Goal: Task Accomplishment & Management: Use online tool/utility

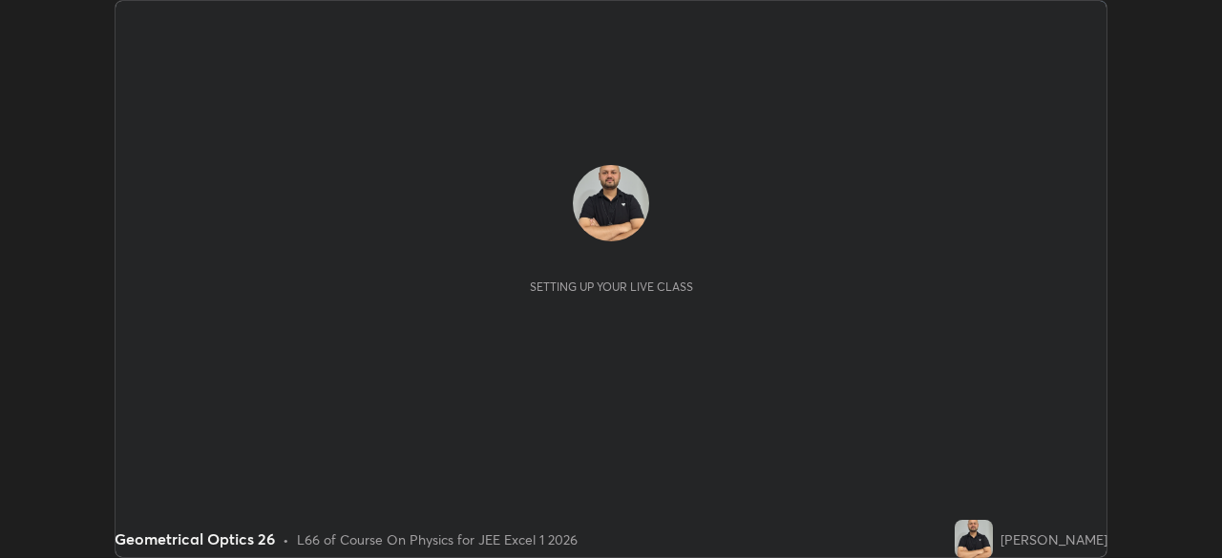
scroll to position [558, 1222]
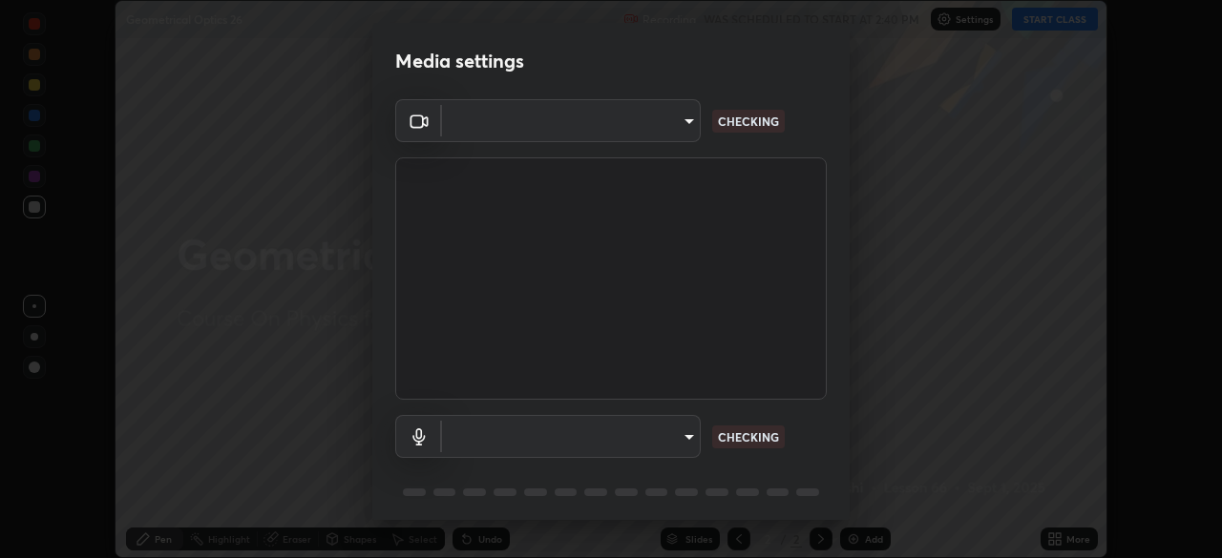
type input "134d1b19bf6860d587459906a7679876aeb3e381516b9be6bb745b9f97a347e3"
type input "communications"
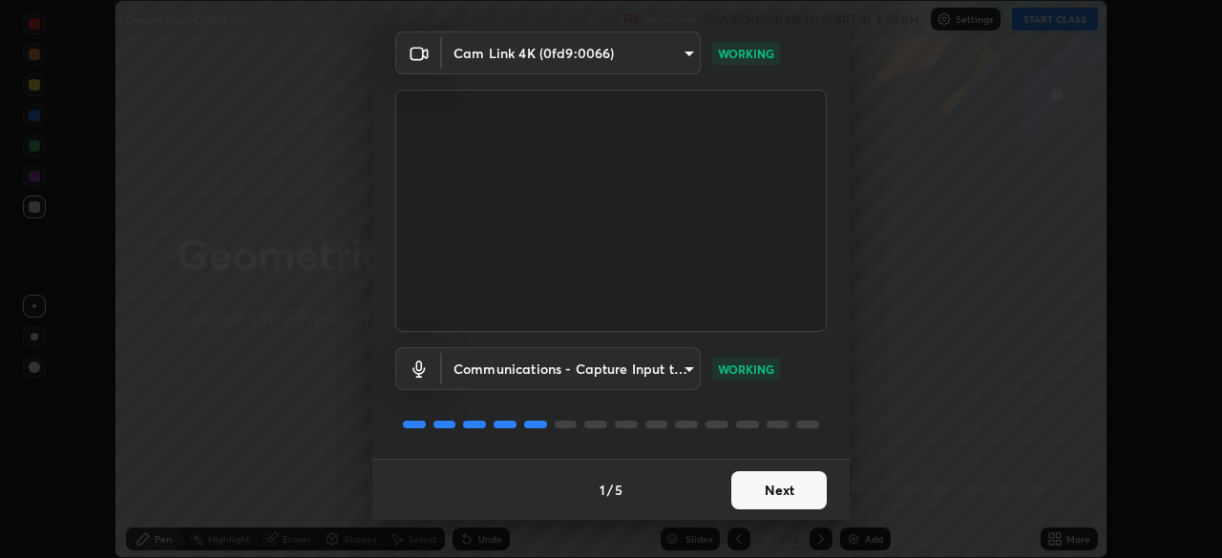
click at [792, 495] on button "Next" at bounding box center [778, 491] width 95 height 38
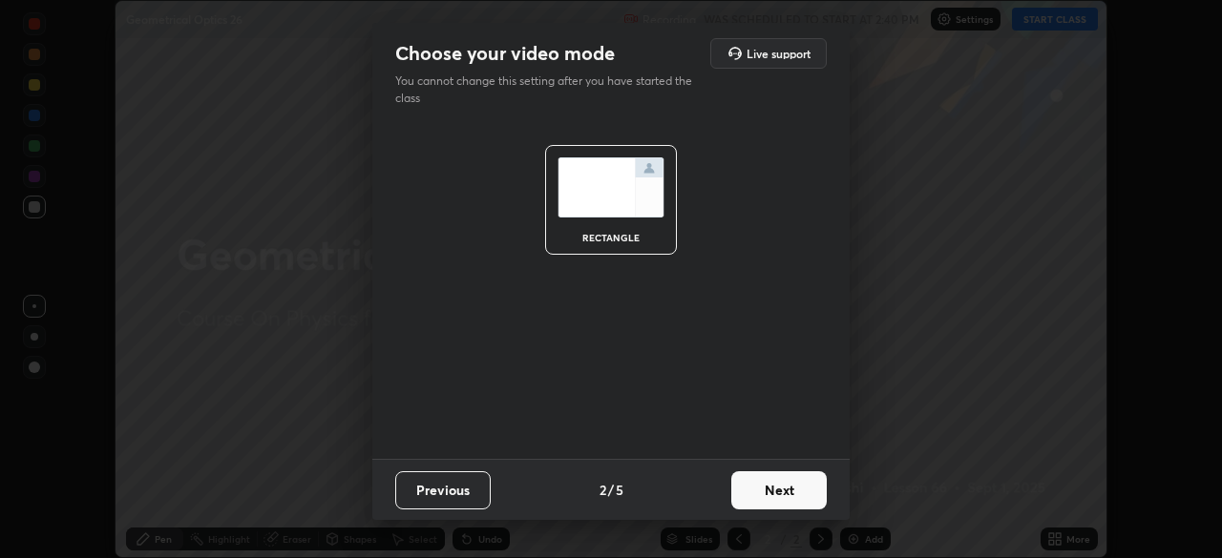
scroll to position [0, 0]
click at [797, 499] on button "Next" at bounding box center [778, 491] width 95 height 38
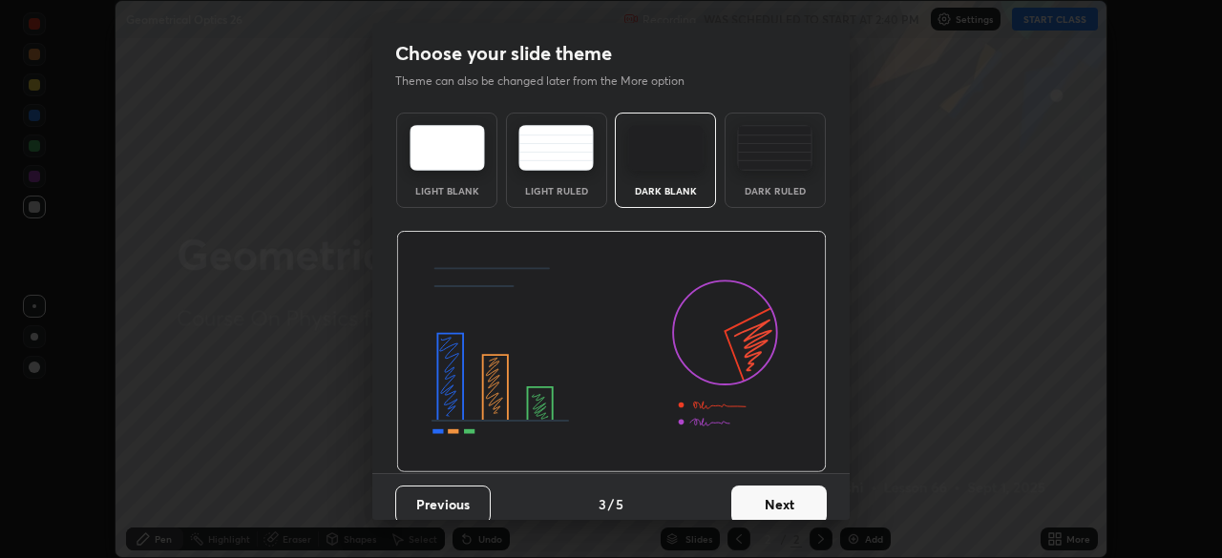
click at [797, 499] on button "Next" at bounding box center [778, 505] width 95 height 38
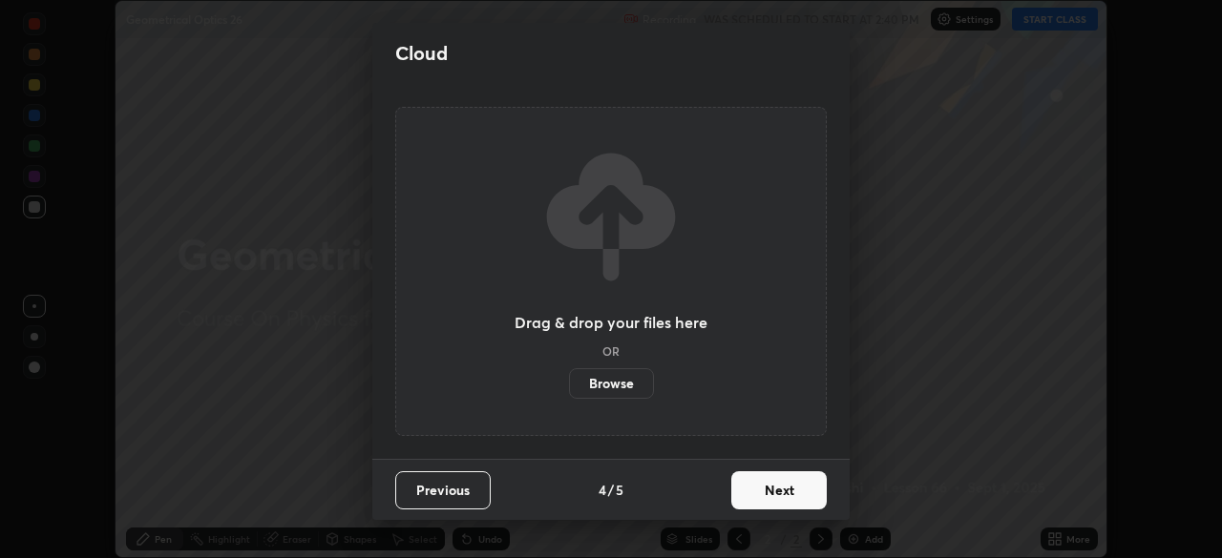
click at [797, 499] on button "Next" at bounding box center [778, 491] width 95 height 38
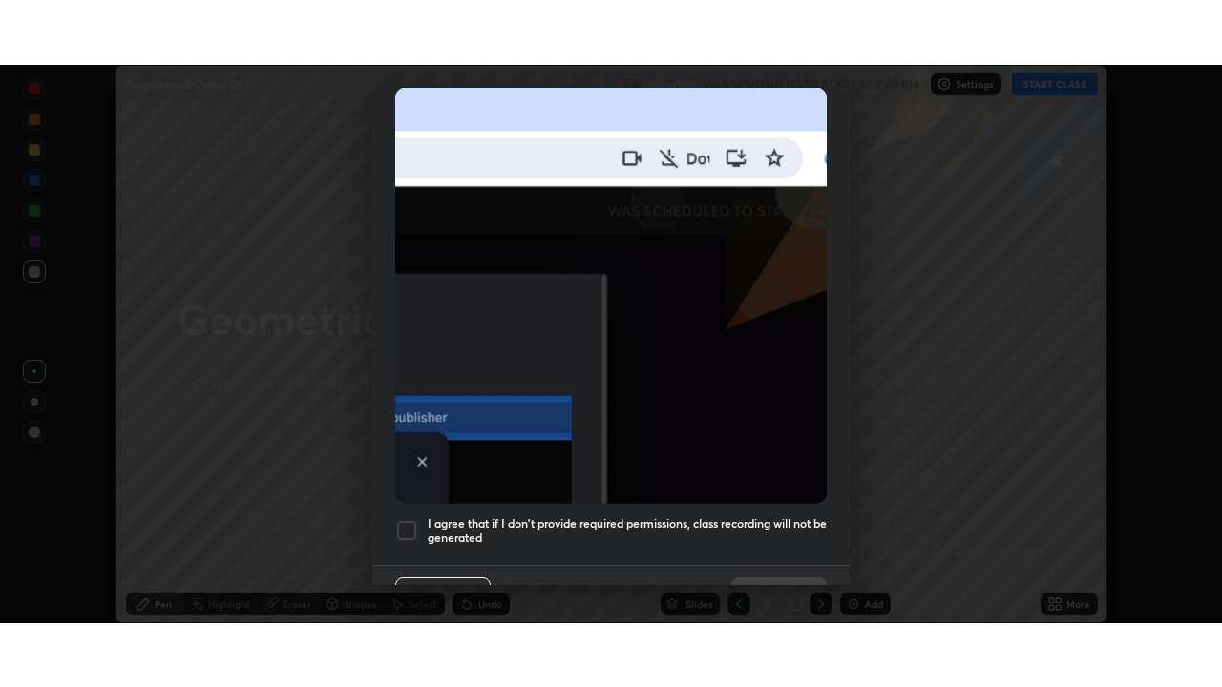
scroll to position [457, 0]
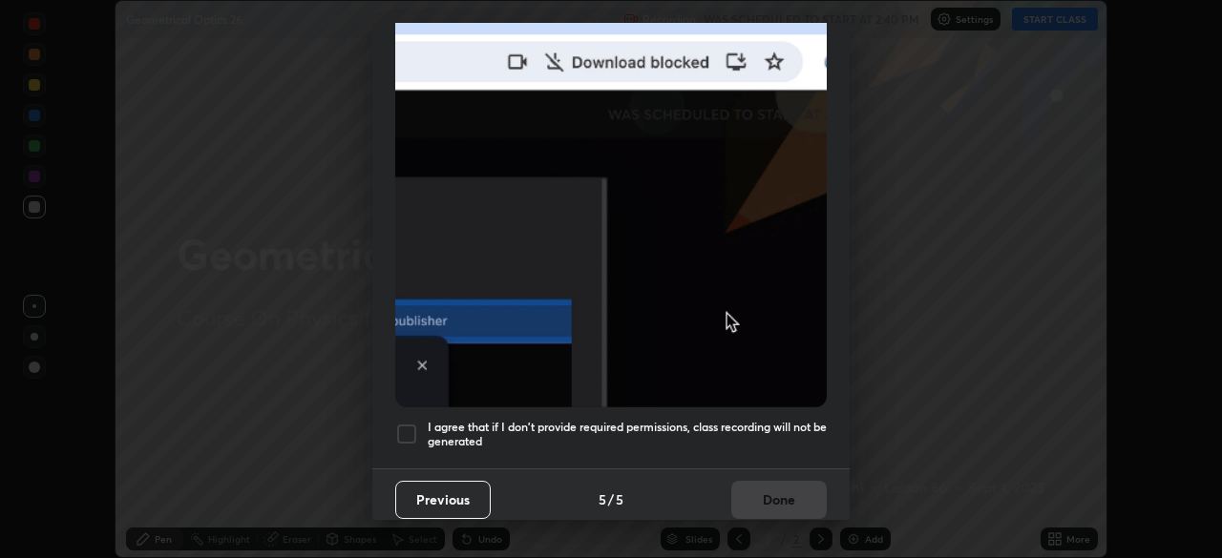
click at [413, 424] on div at bounding box center [406, 434] width 23 height 23
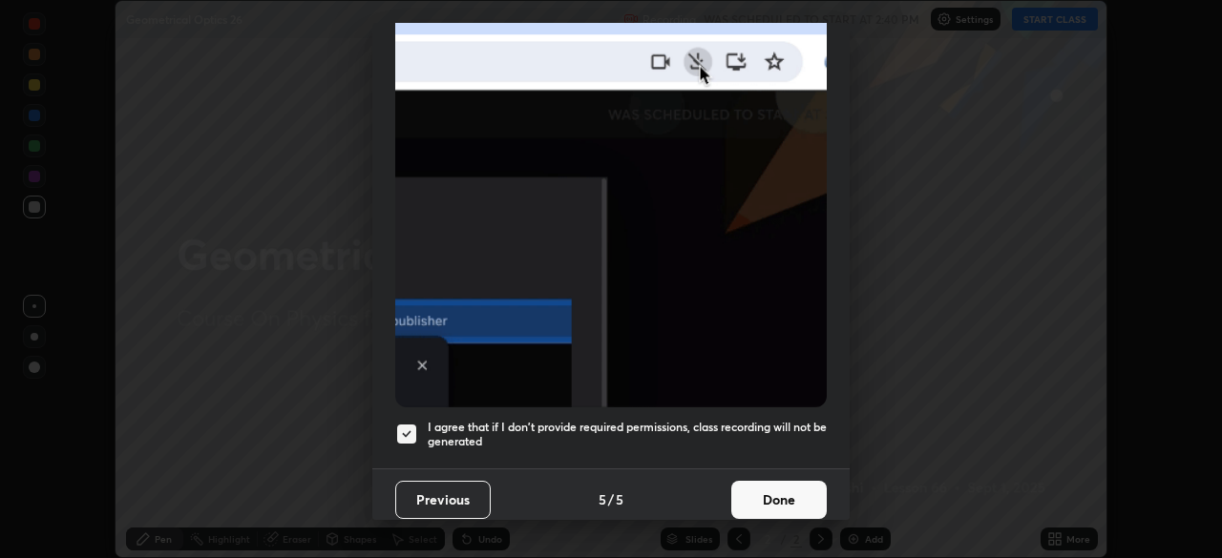
click at [764, 492] on button "Done" at bounding box center [778, 500] width 95 height 38
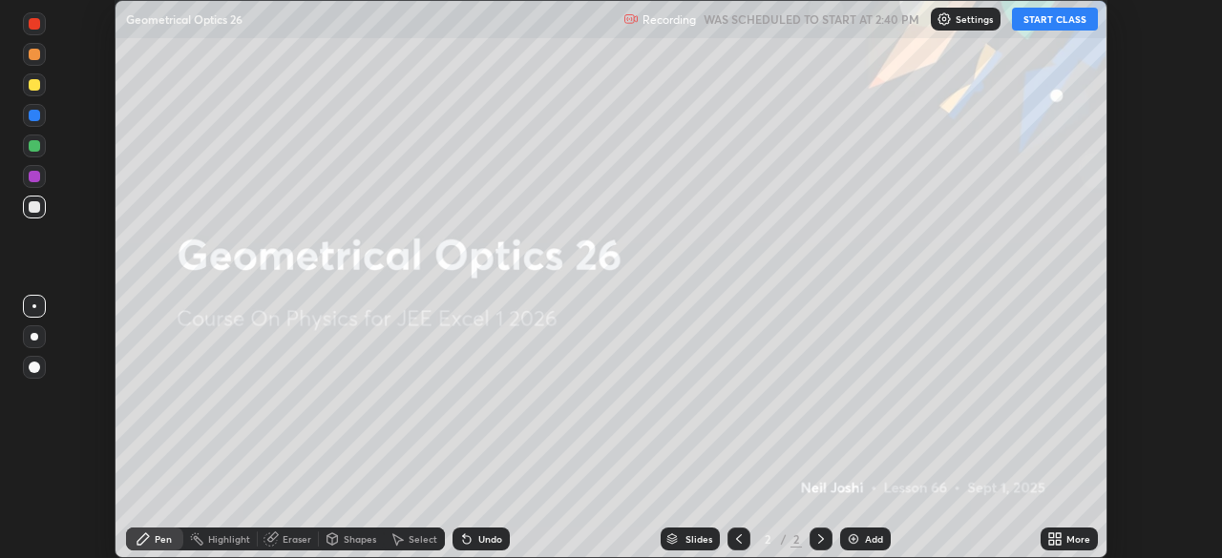
click at [1058, 15] on button "START CLASS" at bounding box center [1055, 19] width 86 height 23
click at [871, 537] on div "Add" at bounding box center [874, 540] width 18 height 10
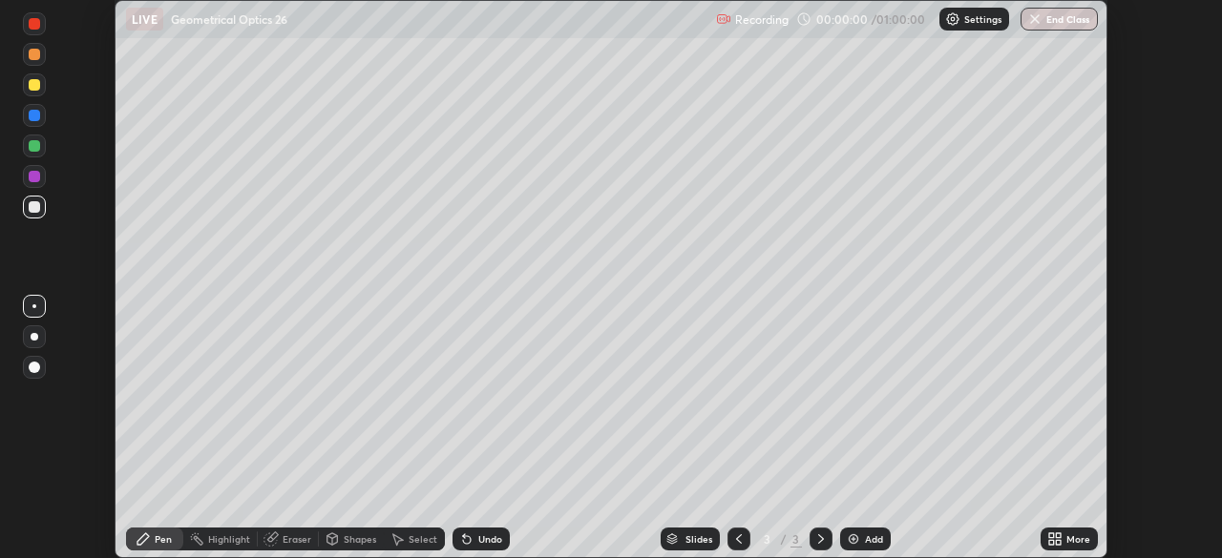
click at [1063, 540] on div "More" at bounding box center [1069, 539] width 57 height 23
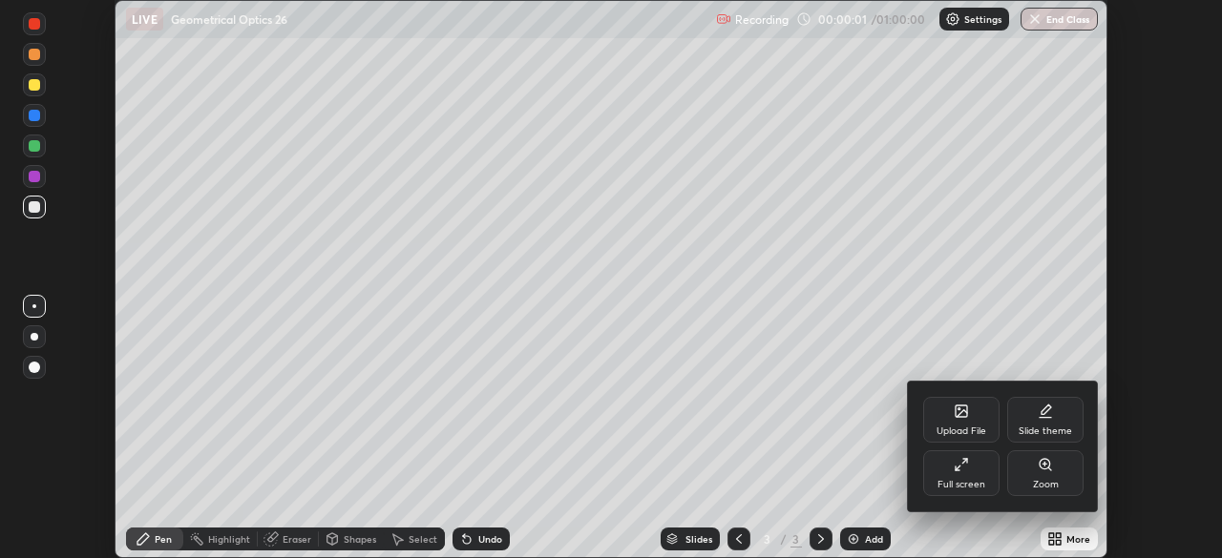
click at [952, 482] on div "Full screen" at bounding box center [962, 485] width 48 height 10
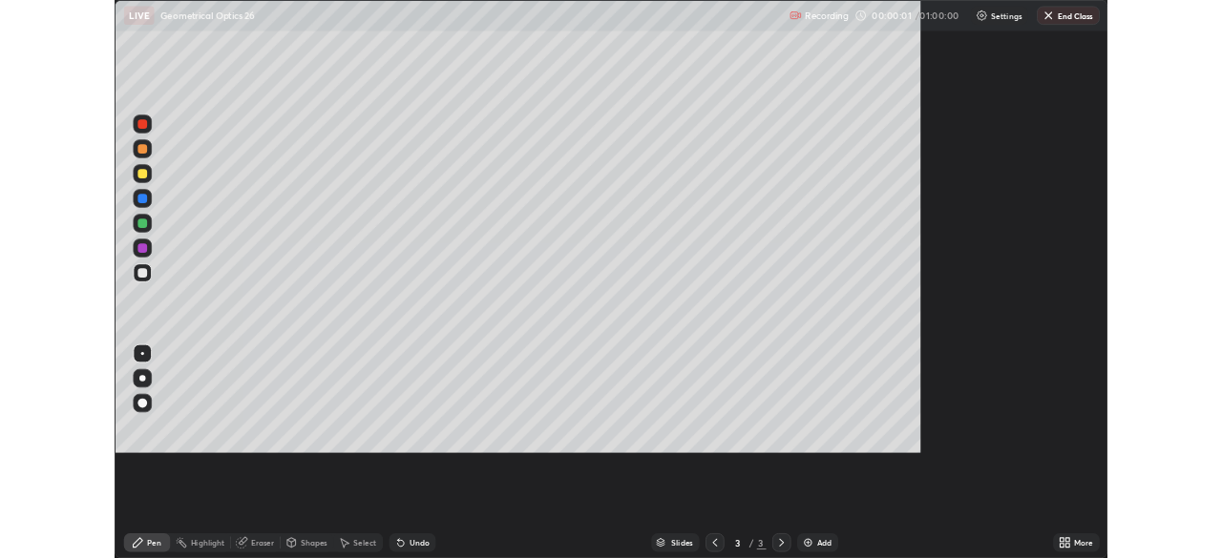
scroll to position [687, 1222]
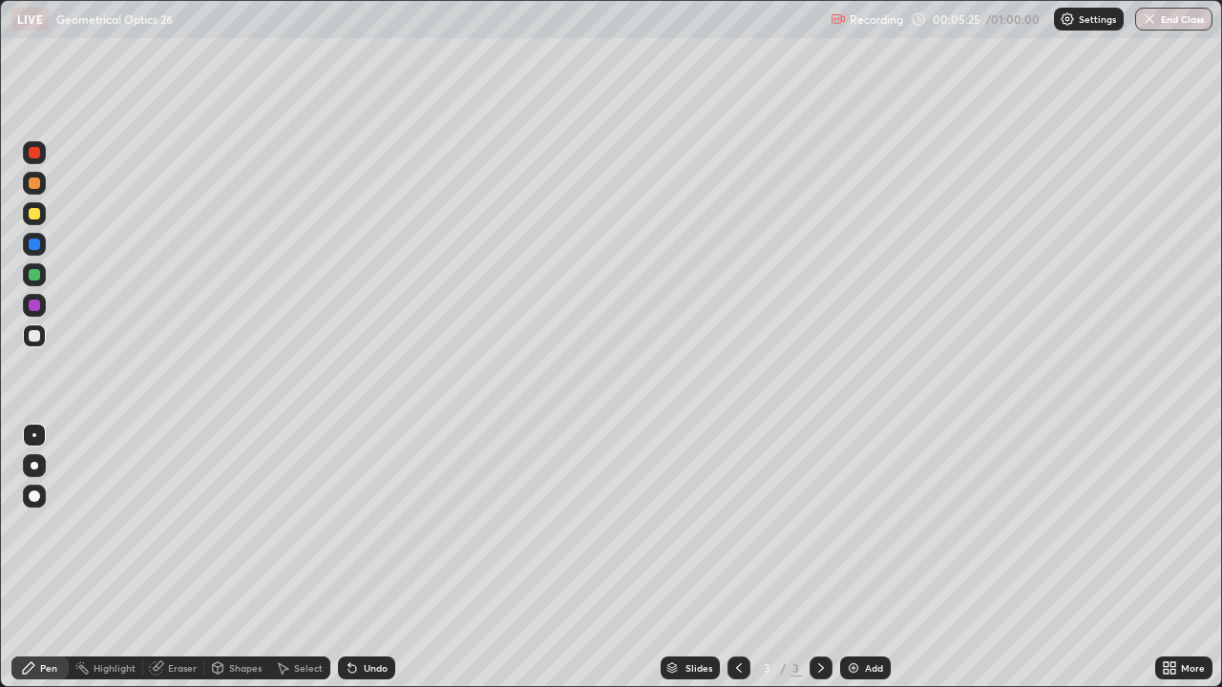
click at [32, 214] on div at bounding box center [34, 213] width 11 height 11
click at [34, 466] on div at bounding box center [35, 466] width 8 height 8
click at [32, 274] on div at bounding box center [34, 274] width 11 height 11
click at [35, 302] on div at bounding box center [34, 305] width 11 height 11
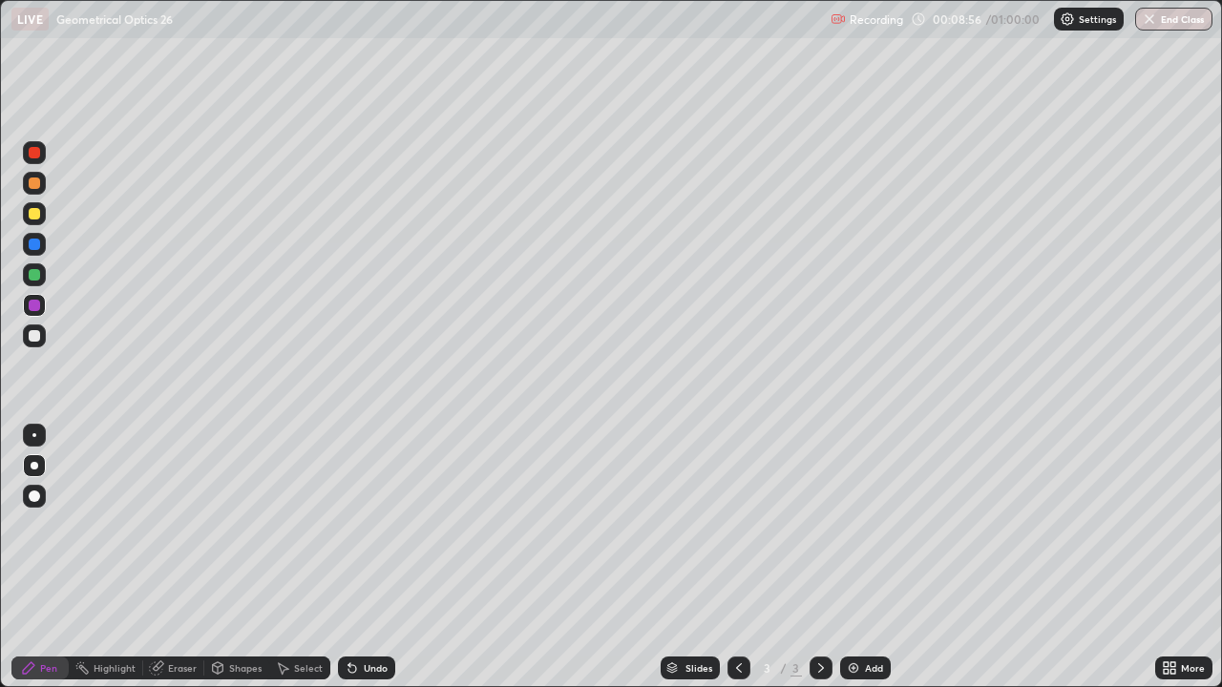
click at [24, 341] on div at bounding box center [34, 336] width 23 height 23
click at [352, 558] on div "Undo" at bounding box center [362, 668] width 65 height 38
click at [31, 309] on div at bounding box center [34, 305] width 11 height 11
click at [37, 277] on div at bounding box center [34, 274] width 11 height 11
click at [33, 207] on div at bounding box center [34, 213] width 23 height 23
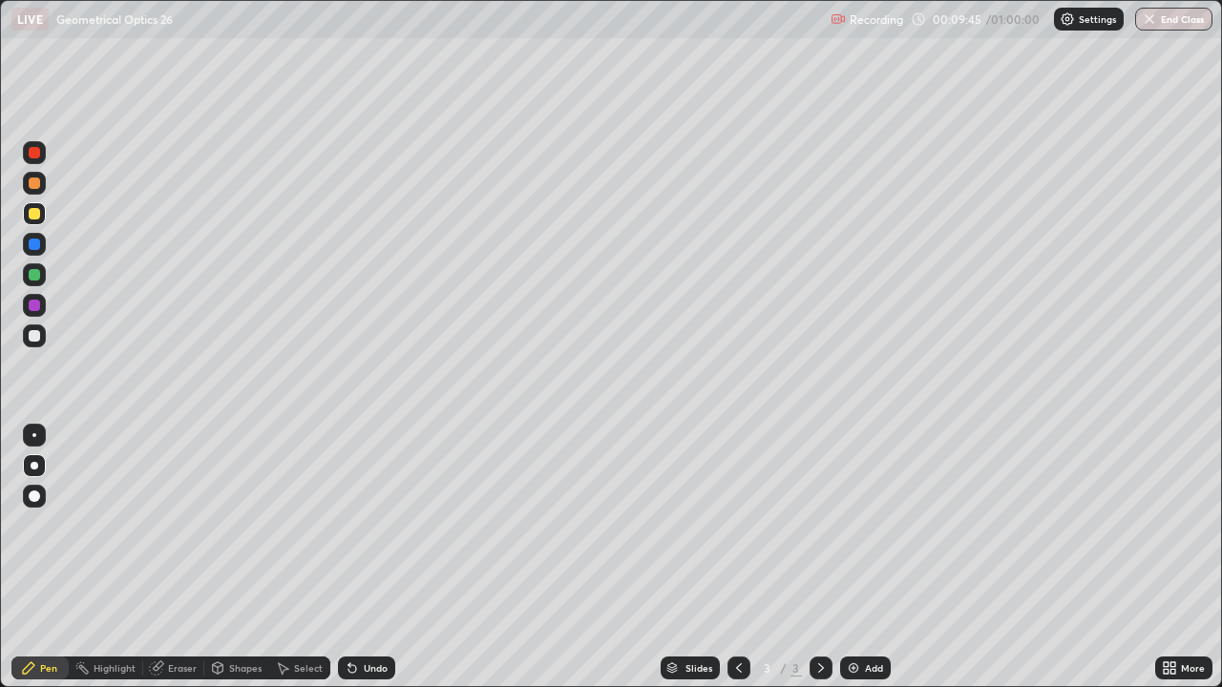
click at [366, 558] on div "Undo" at bounding box center [376, 669] width 24 height 10
click at [372, 558] on div "Undo" at bounding box center [376, 669] width 24 height 10
click at [376, 558] on div "Undo" at bounding box center [376, 669] width 24 height 10
click at [32, 334] on div at bounding box center [34, 335] width 11 height 11
click at [857, 558] on img at bounding box center [853, 668] width 15 height 15
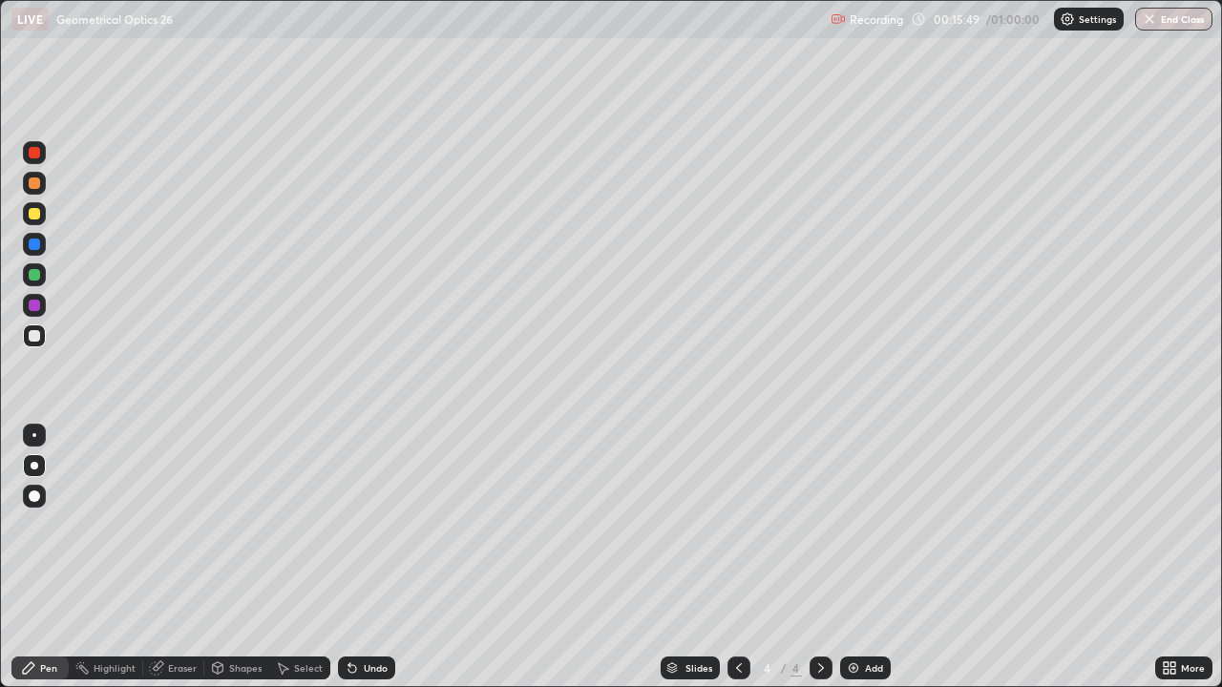
click at [34, 215] on div at bounding box center [34, 213] width 11 height 11
click at [36, 180] on div at bounding box center [34, 183] width 11 height 11
click at [33, 221] on div at bounding box center [34, 213] width 23 height 23
click at [32, 214] on div at bounding box center [34, 213] width 11 height 11
click at [39, 309] on div at bounding box center [34, 305] width 23 height 23
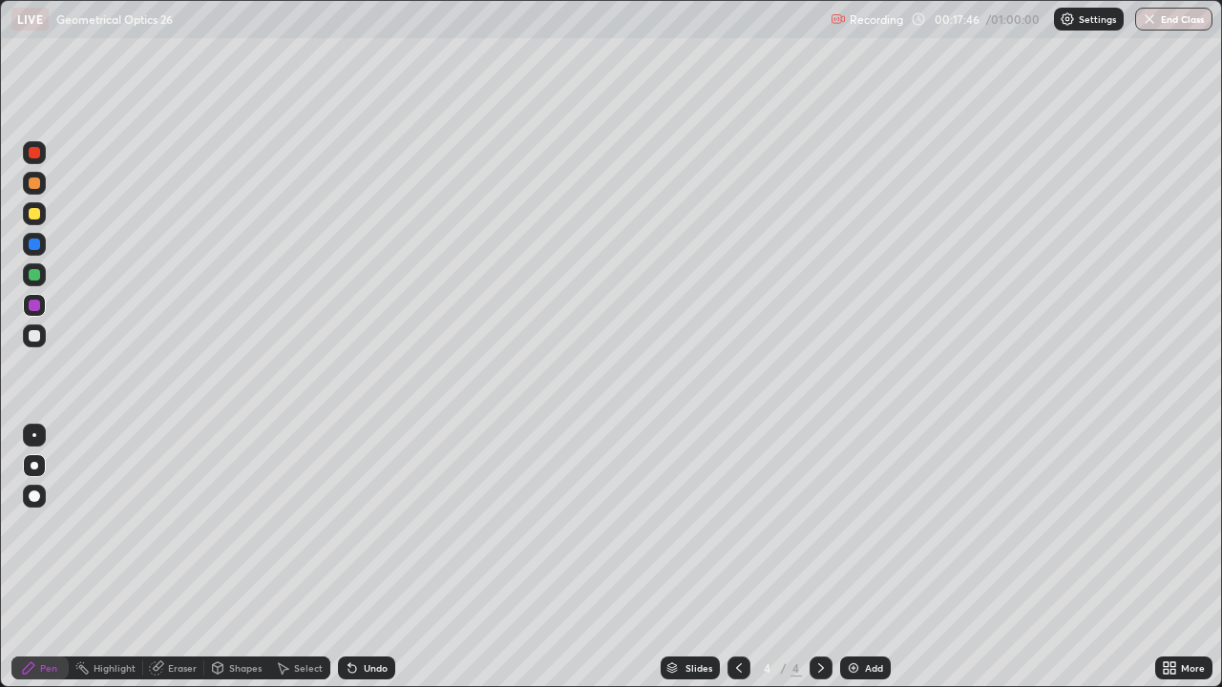
click at [34, 306] on div at bounding box center [34, 305] width 11 height 11
click at [35, 217] on div at bounding box center [34, 213] width 11 height 11
click at [32, 180] on div at bounding box center [34, 183] width 11 height 11
click at [26, 182] on div at bounding box center [34, 183] width 23 height 23
click at [858, 558] on img at bounding box center [853, 668] width 15 height 15
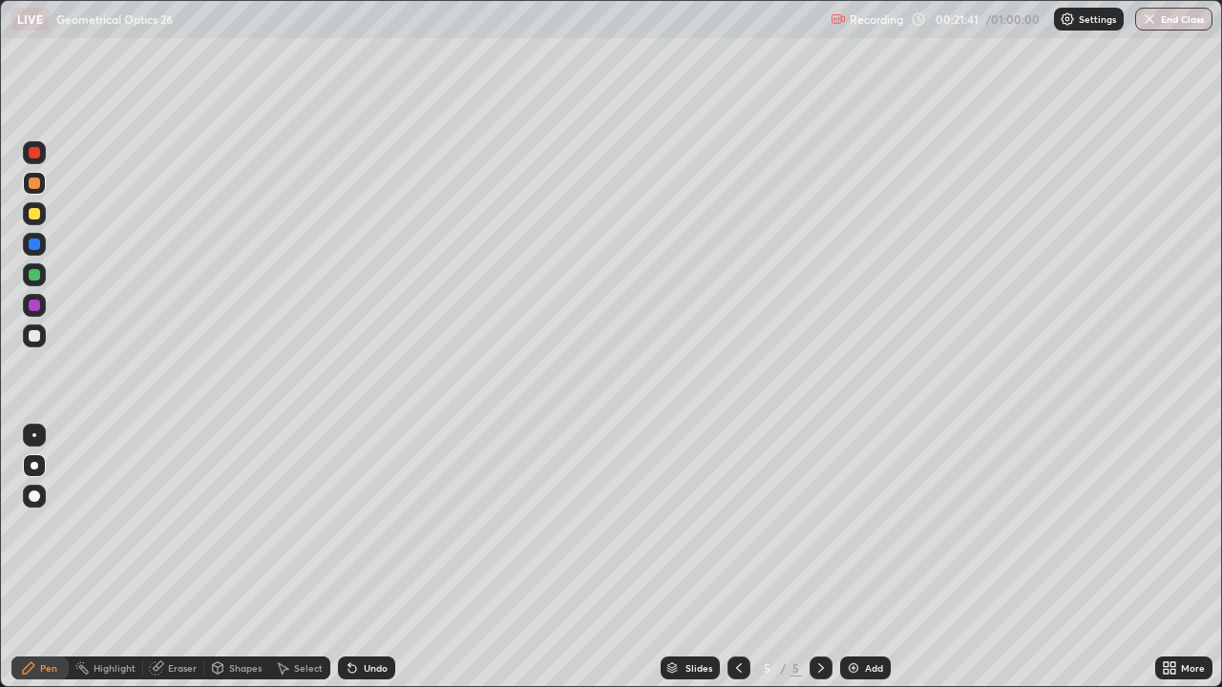
click at [27, 214] on div at bounding box center [34, 213] width 23 height 23
click at [357, 558] on div "Undo" at bounding box center [366, 668] width 57 height 23
click at [360, 558] on div "Undo" at bounding box center [366, 668] width 57 height 23
click at [364, 558] on div "Undo" at bounding box center [376, 669] width 24 height 10
click at [34, 272] on div at bounding box center [34, 274] width 11 height 11
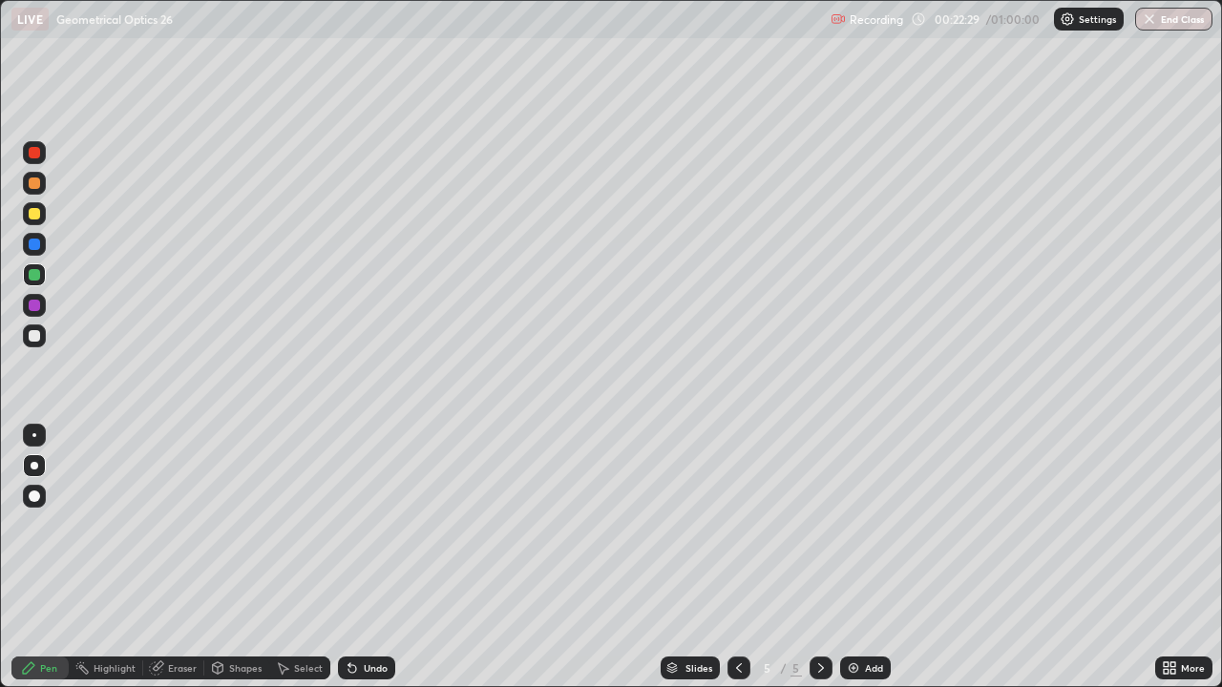
click at [39, 219] on div at bounding box center [34, 213] width 23 height 23
click at [34, 333] on div at bounding box center [34, 335] width 11 height 11
click at [367, 558] on div "Undo" at bounding box center [366, 668] width 57 height 23
click at [376, 558] on div "Undo" at bounding box center [376, 669] width 24 height 10
click at [371, 558] on div "Undo" at bounding box center [376, 669] width 24 height 10
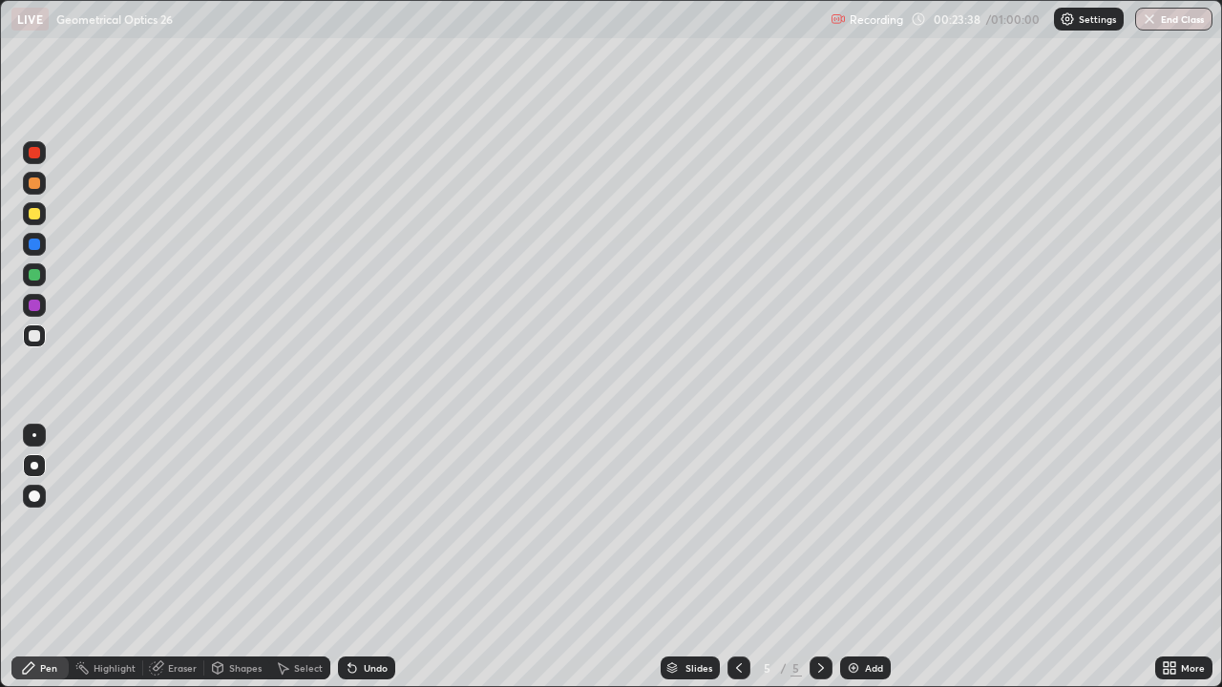
click at [33, 217] on div at bounding box center [34, 213] width 11 height 11
click at [39, 216] on div at bounding box center [34, 213] width 11 height 11
click at [864, 558] on div "Add" at bounding box center [865, 668] width 51 height 23
click at [39, 332] on div at bounding box center [34, 335] width 11 height 11
click at [369, 558] on div "Undo" at bounding box center [376, 669] width 24 height 10
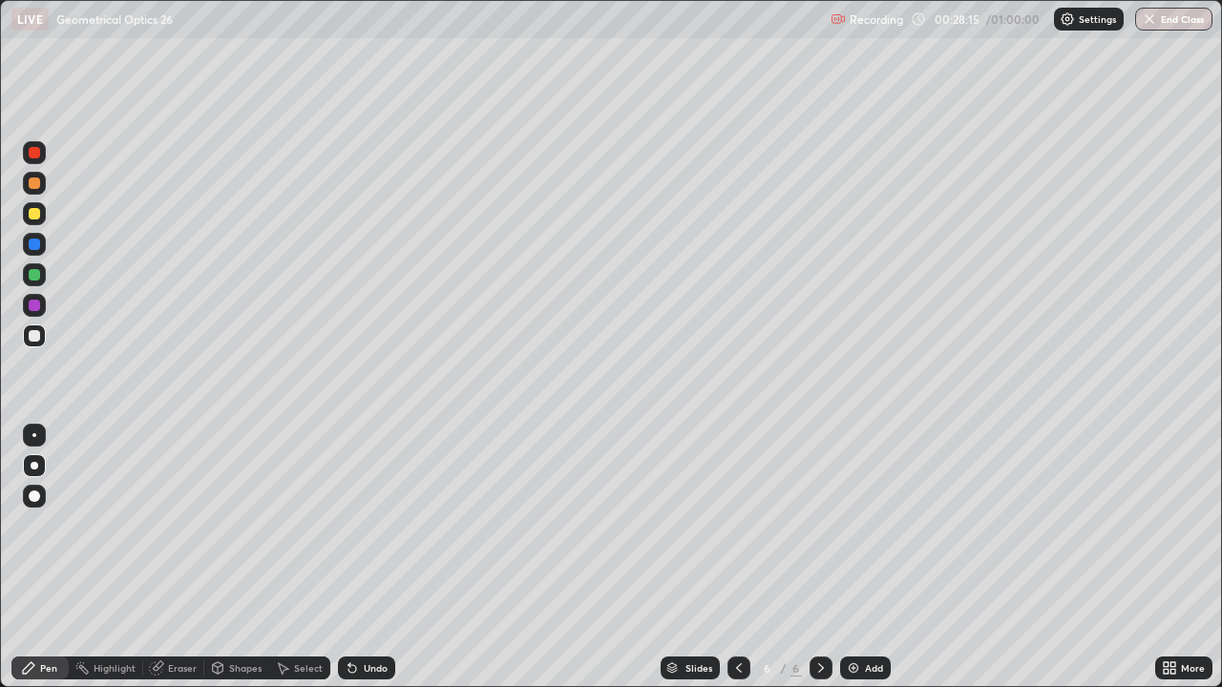
click at [34, 210] on div at bounding box center [34, 213] width 11 height 11
click at [34, 155] on div at bounding box center [34, 152] width 11 height 11
click at [35, 215] on div at bounding box center [34, 213] width 11 height 11
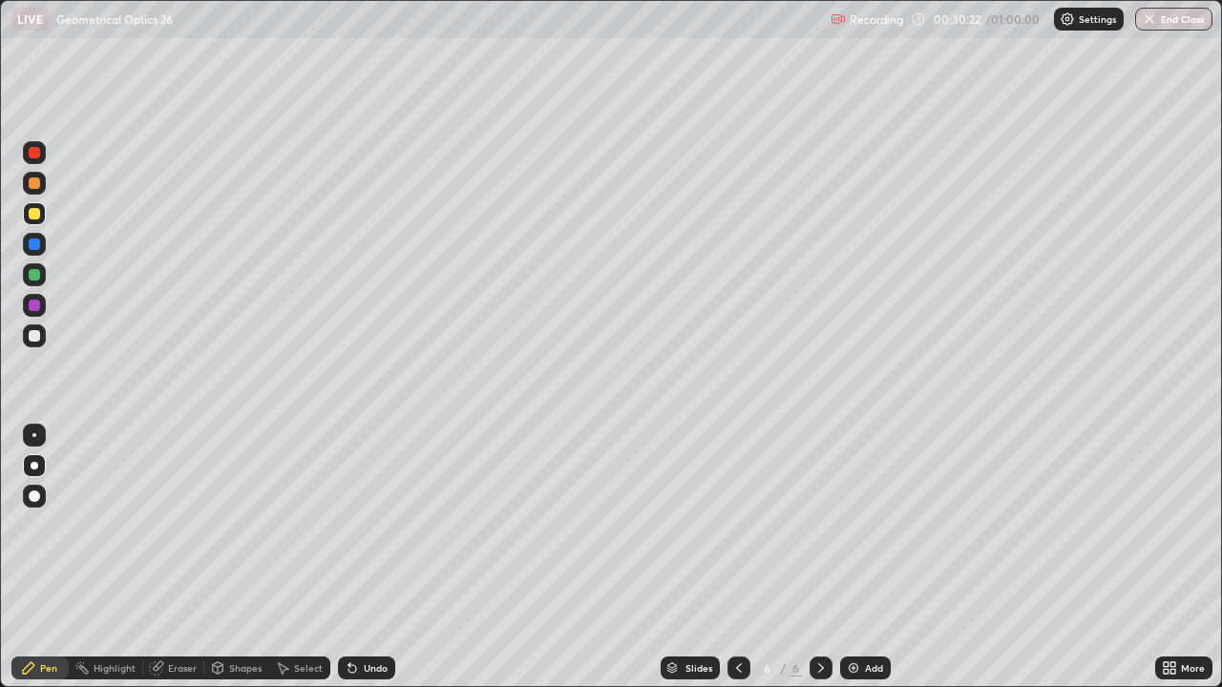
click at [169, 558] on div "Eraser" at bounding box center [182, 669] width 29 height 10
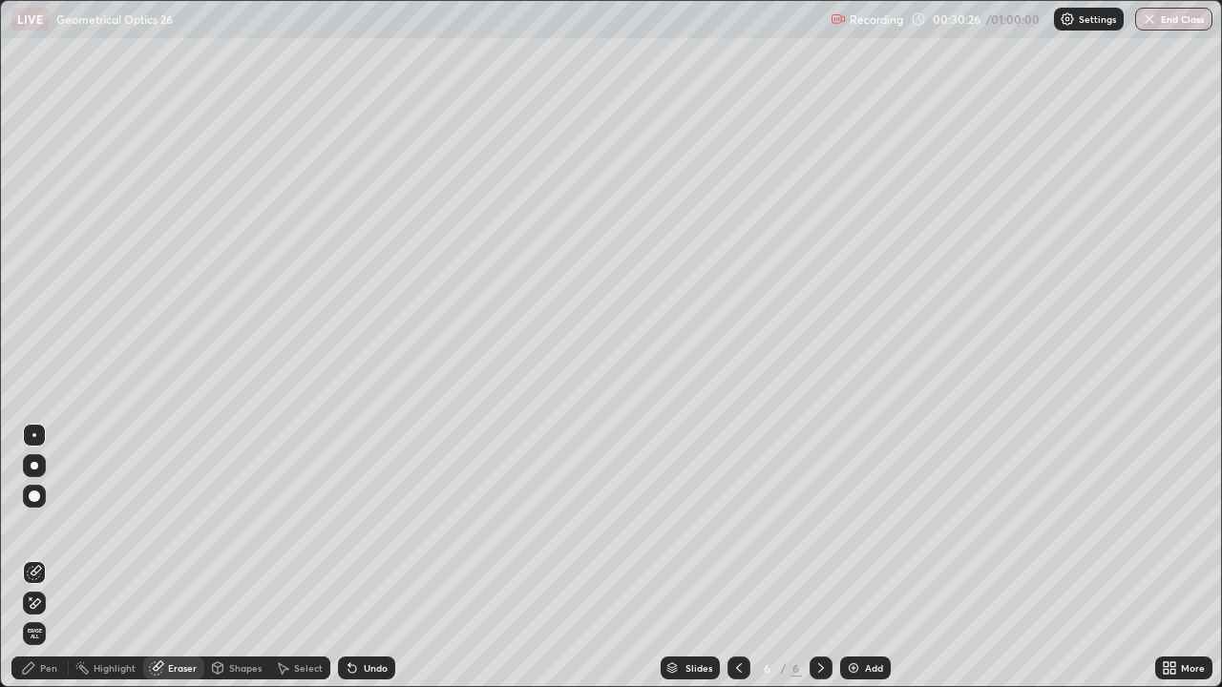
click at [43, 558] on div "Pen" at bounding box center [48, 669] width 17 height 10
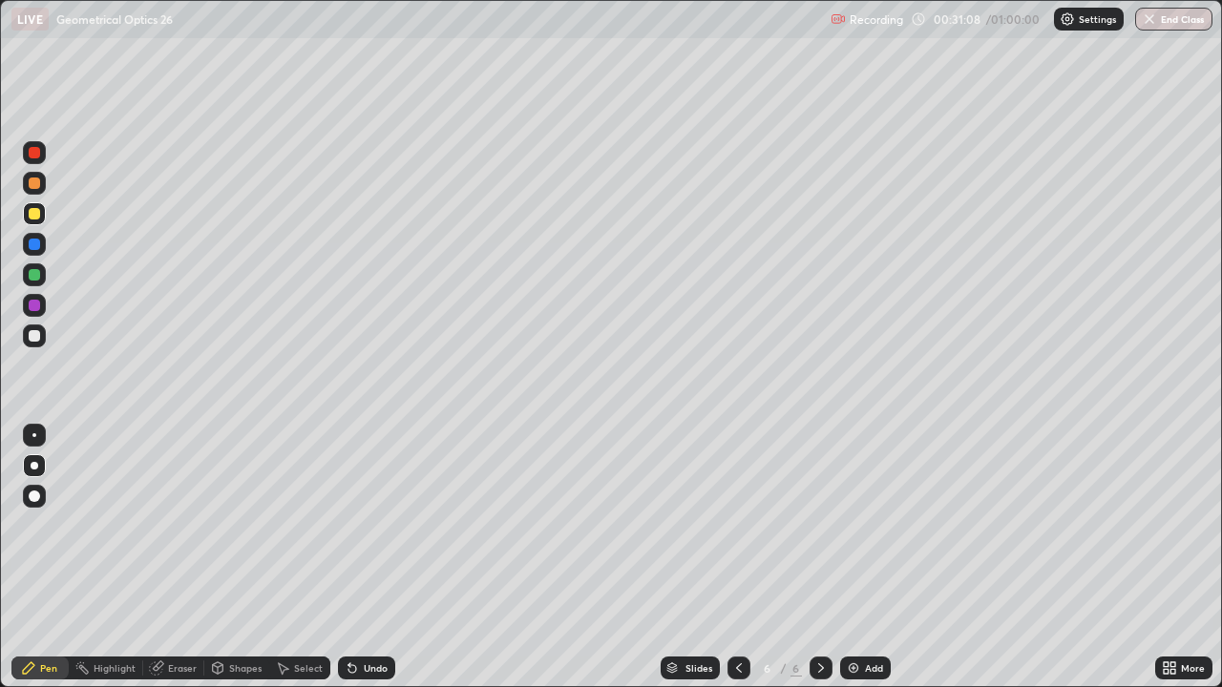
click at [31, 308] on div at bounding box center [34, 305] width 11 height 11
click at [32, 306] on div at bounding box center [34, 305] width 11 height 11
click at [38, 218] on div at bounding box center [34, 213] width 11 height 11
click at [349, 558] on icon at bounding box center [352, 669] width 8 height 8
click at [355, 558] on div "Undo" at bounding box center [366, 668] width 57 height 23
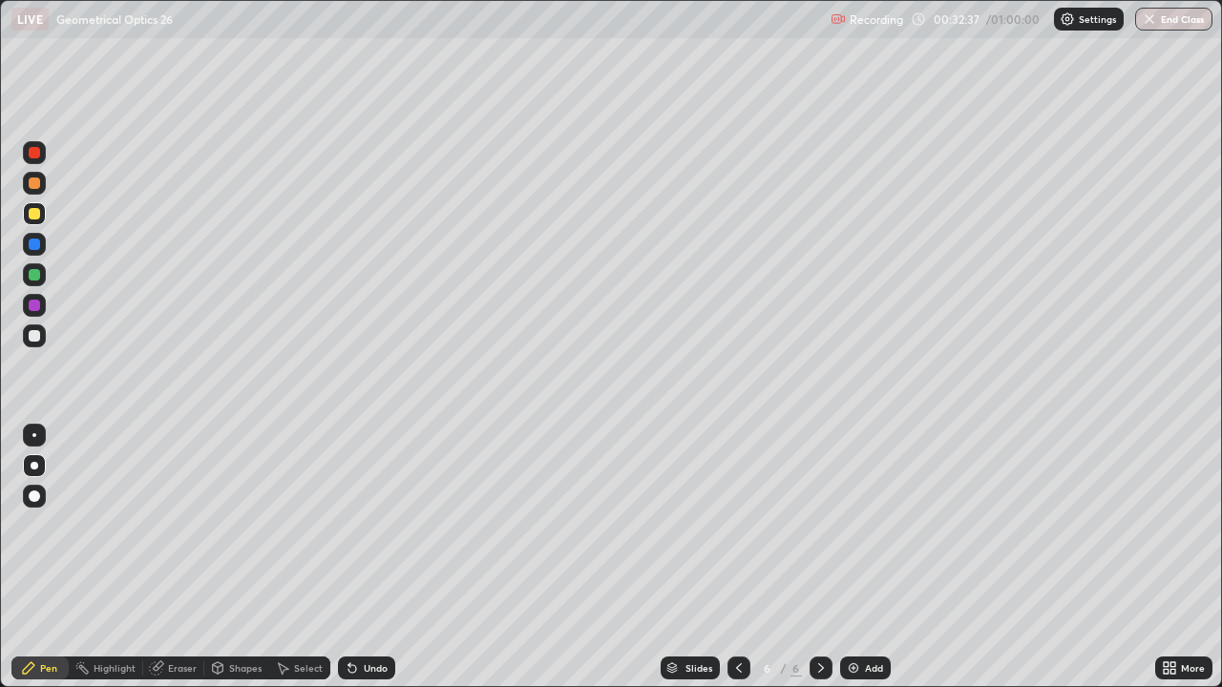
click at [34, 150] on div at bounding box center [34, 152] width 11 height 11
click at [349, 558] on icon at bounding box center [352, 669] width 8 height 8
click at [374, 558] on div "Undo" at bounding box center [366, 668] width 57 height 23
click at [32, 247] on div at bounding box center [34, 244] width 11 height 11
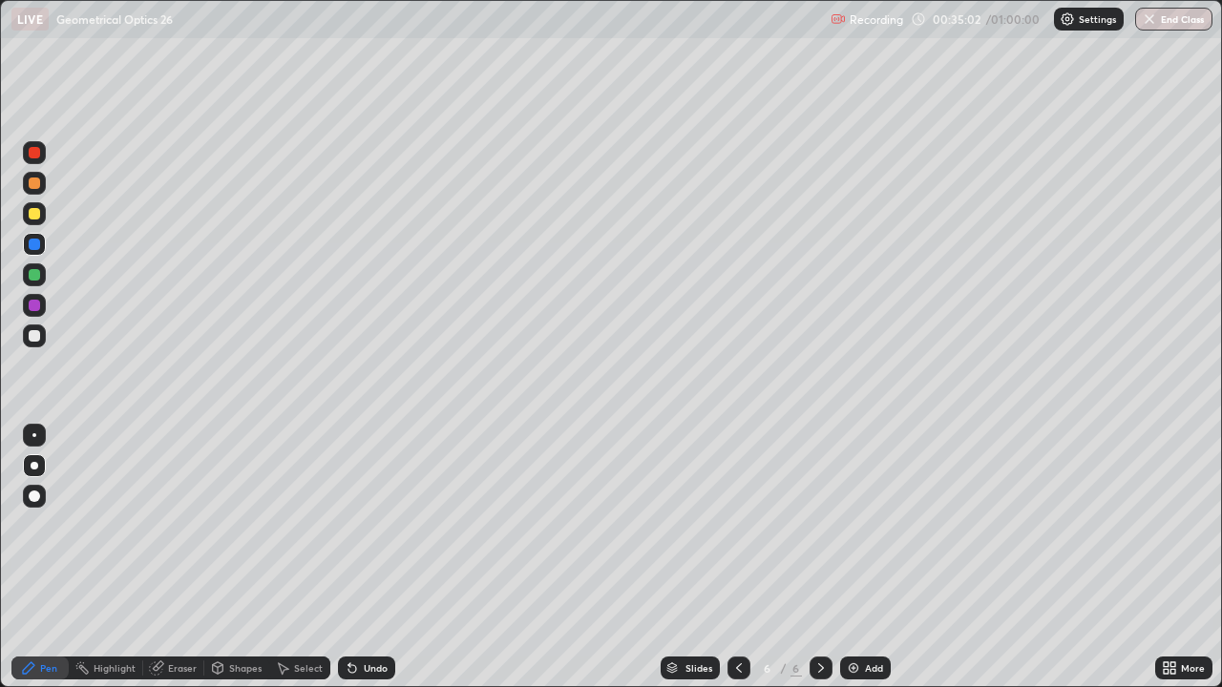
click at [30, 212] on div at bounding box center [34, 213] width 11 height 11
click at [36, 218] on div at bounding box center [34, 213] width 11 height 11
click at [818, 558] on icon at bounding box center [820, 668] width 15 height 15
click at [866, 558] on div "Add" at bounding box center [874, 669] width 18 height 10
click at [34, 276] on div at bounding box center [34, 274] width 11 height 11
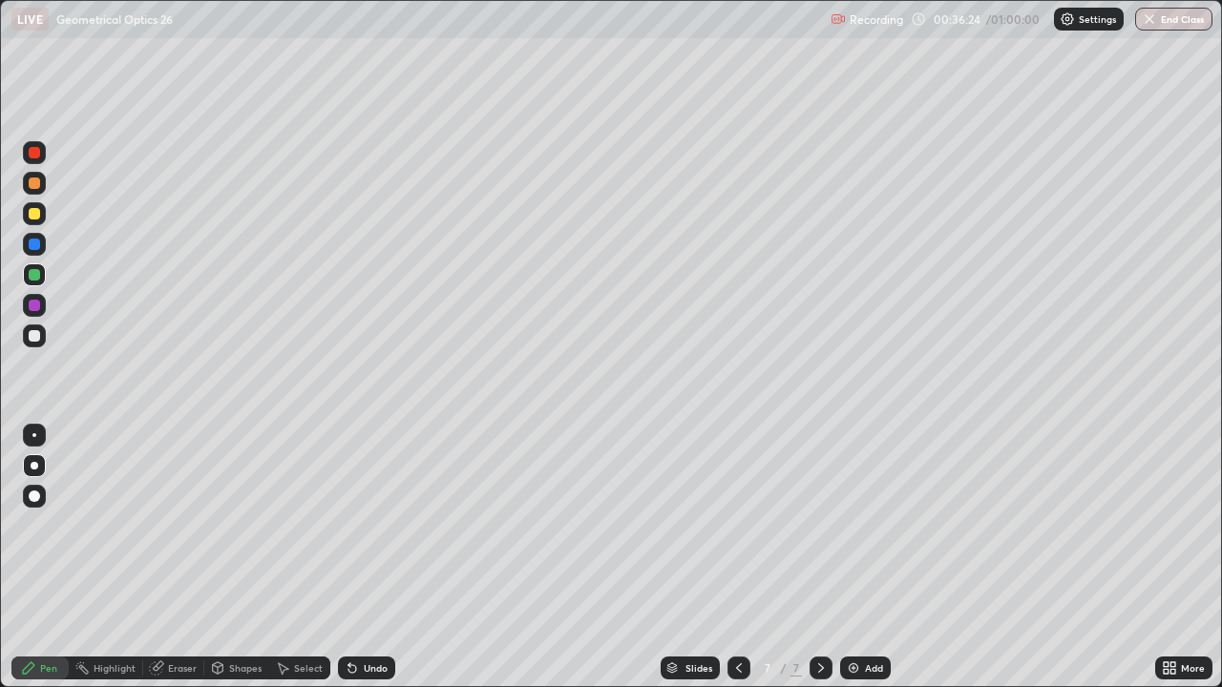
click at [31, 217] on div at bounding box center [34, 213] width 11 height 11
click at [368, 558] on div "Undo" at bounding box center [376, 669] width 24 height 10
click at [369, 558] on div "Undo" at bounding box center [376, 669] width 24 height 10
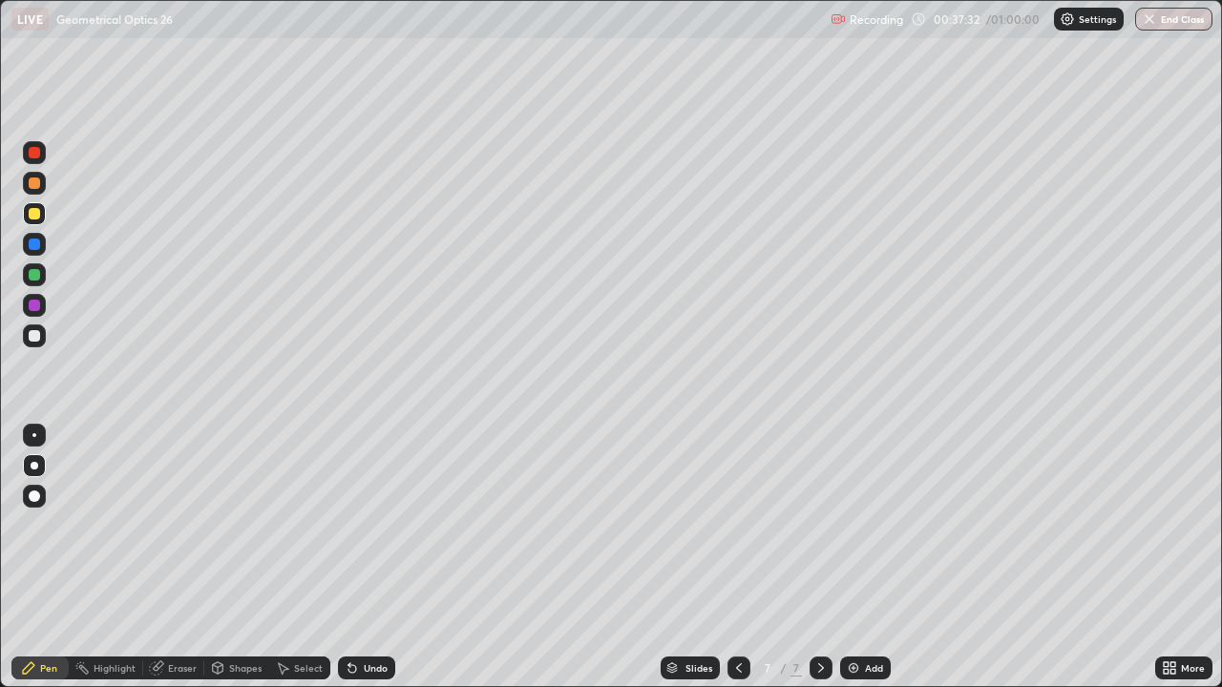
click at [377, 558] on div "Undo" at bounding box center [366, 668] width 57 height 23
click at [33, 336] on div at bounding box center [34, 335] width 11 height 11
click at [371, 558] on div "Undo" at bounding box center [376, 669] width 24 height 10
click at [376, 558] on div "Undo" at bounding box center [366, 668] width 57 height 23
click at [867, 558] on div "Add" at bounding box center [874, 669] width 18 height 10
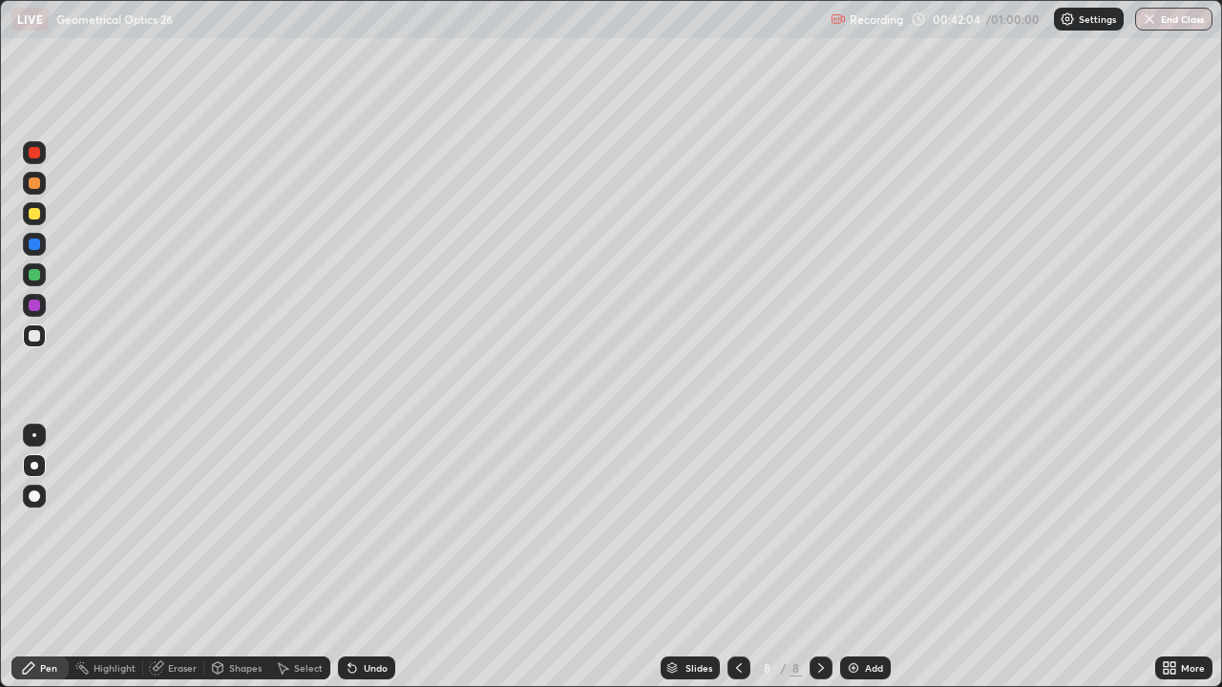
click at [376, 558] on div "Undo" at bounding box center [376, 669] width 24 height 10
click at [34, 214] on div at bounding box center [34, 213] width 11 height 11
click at [364, 558] on div "Undo" at bounding box center [376, 669] width 24 height 10
click at [32, 215] on div at bounding box center [34, 213] width 11 height 11
click at [369, 558] on div "Undo" at bounding box center [376, 669] width 24 height 10
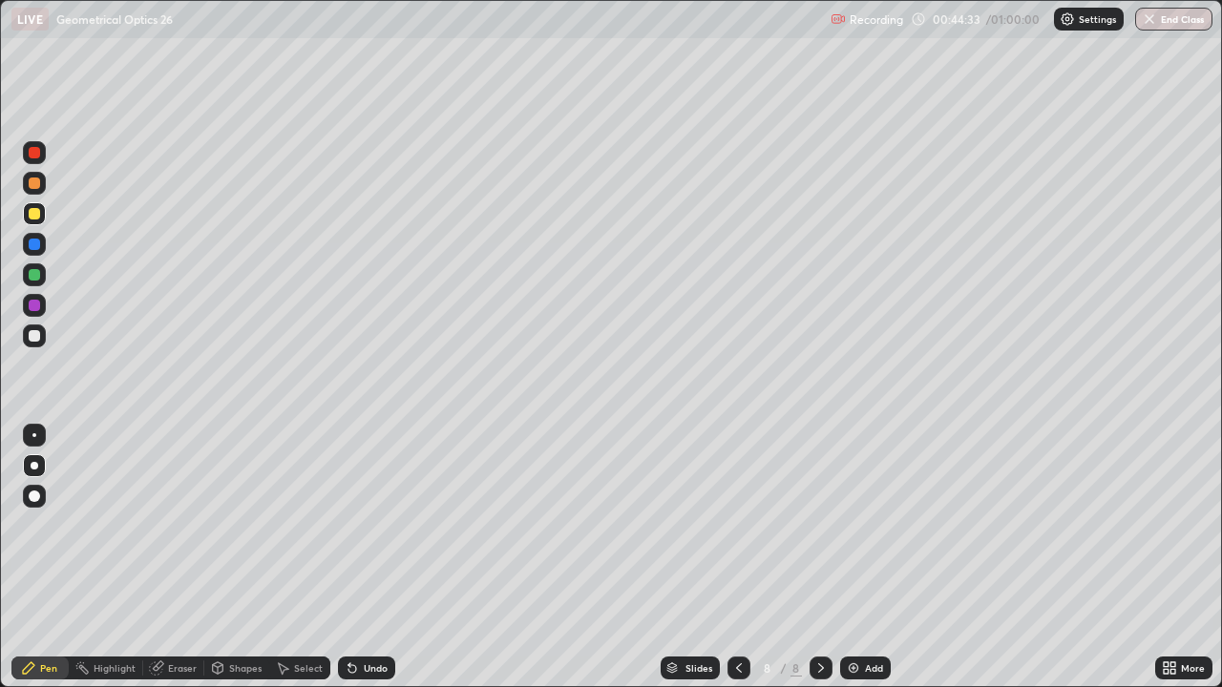
click at [39, 213] on div at bounding box center [34, 213] width 11 height 11
click at [35, 275] on div at bounding box center [34, 274] width 11 height 11
click at [862, 558] on div "Add" at bounding box center [865, 668] width 51 height 23
click at [33, 217] on div at bounding box center [34, 213] width 11 height 11
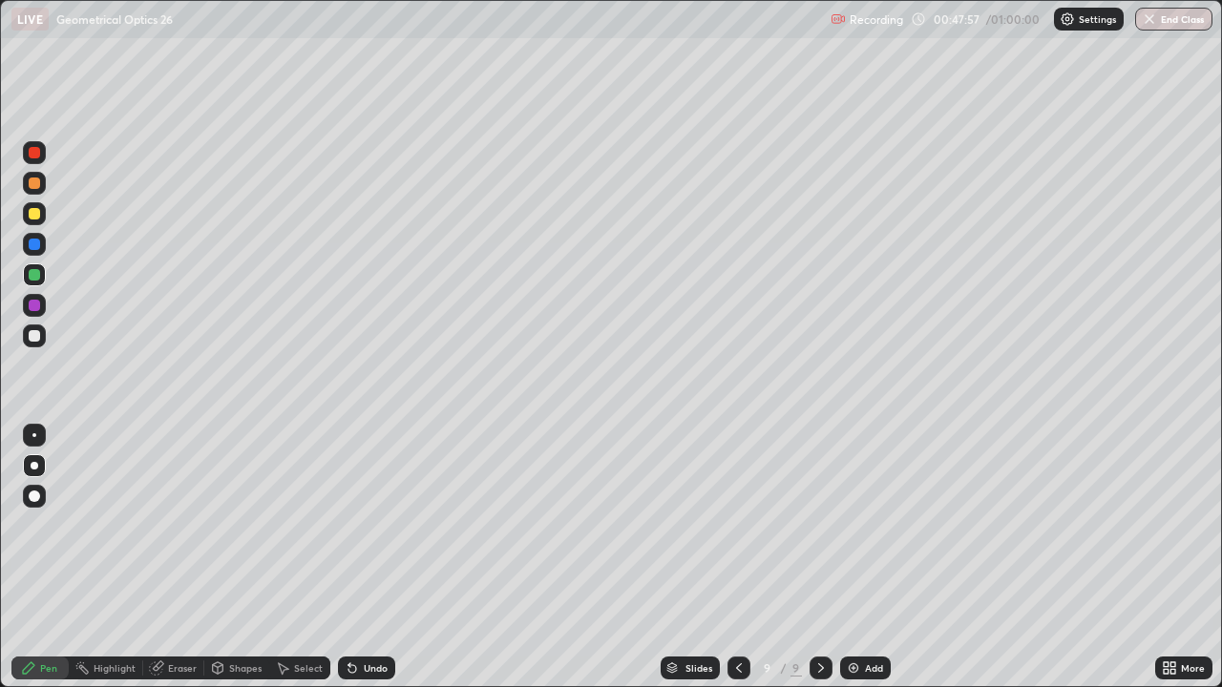
click at [33, 217] on div at bounding box center [34, 213] width 11 height 11
click at [39, 346] on div at bounding box center [34, 336] width 23 height 23
click at [43, 342] on div at bounding box center [34, 336] width 23 height 23
click at [188, 558] on div "Eraser" at bounding box center [182, 669] width 29 height 10
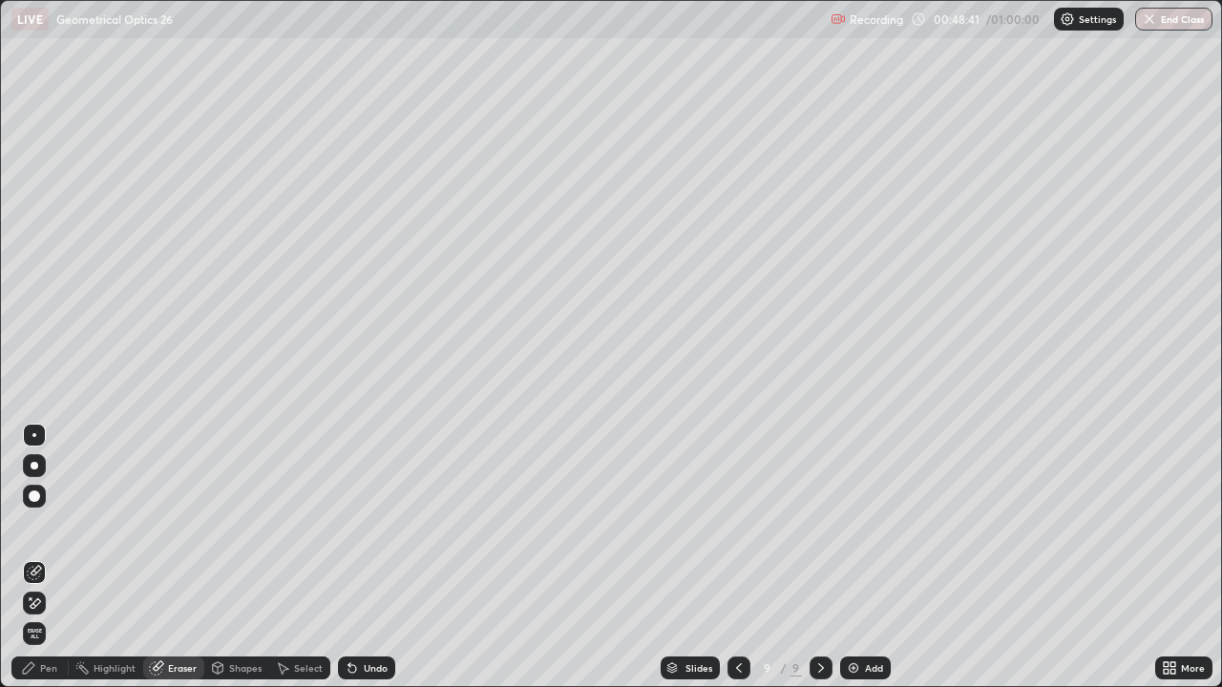
click at [55, 558] on div "Pen" at bounding box center [48, 669] width 17 height 10
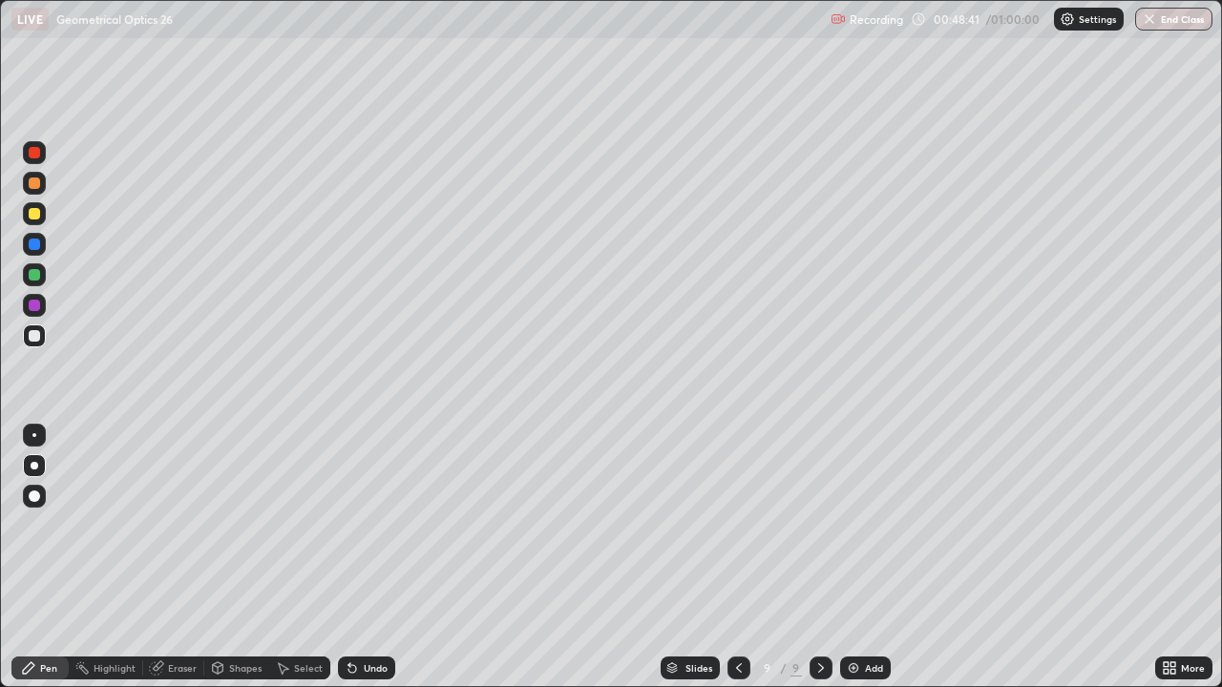
click at [66, 558] on div "Pen" at bounding box center [39, 668] width 57 height 23
click at [1183, 558] on div "More" at bounding box center [1193, 669] width 24 height 10
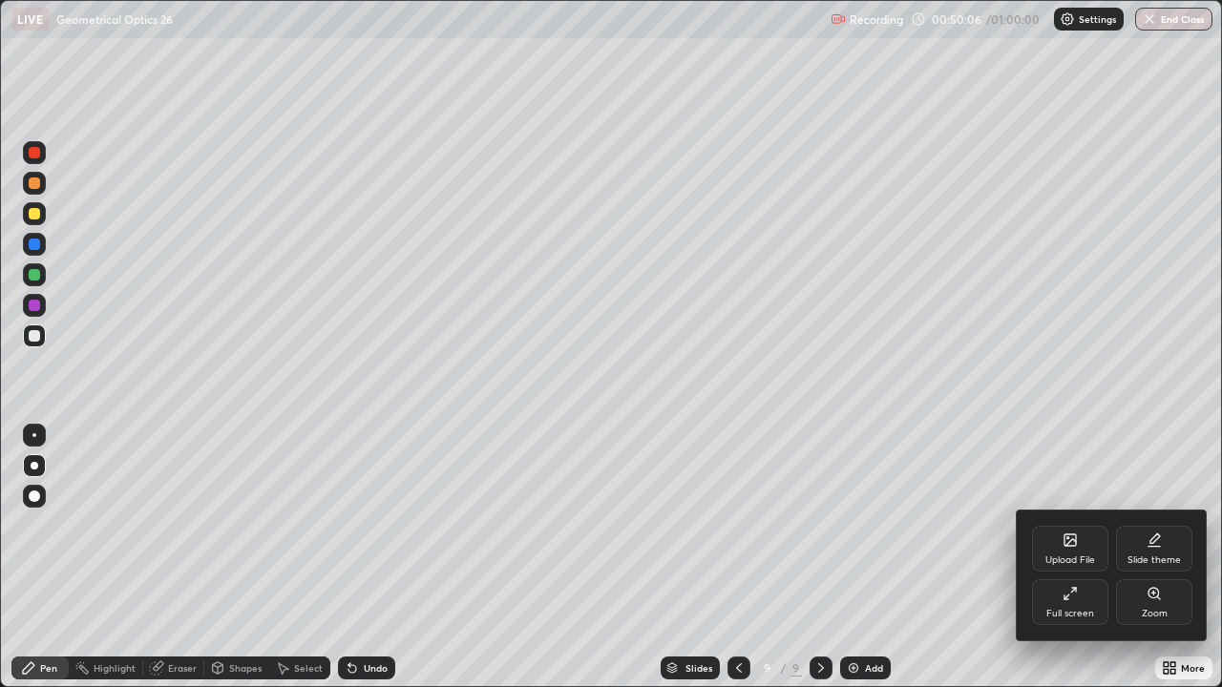
click at [1073, 558] on div "Full screen" at bounding box center [1070, 603] width 76 height 46
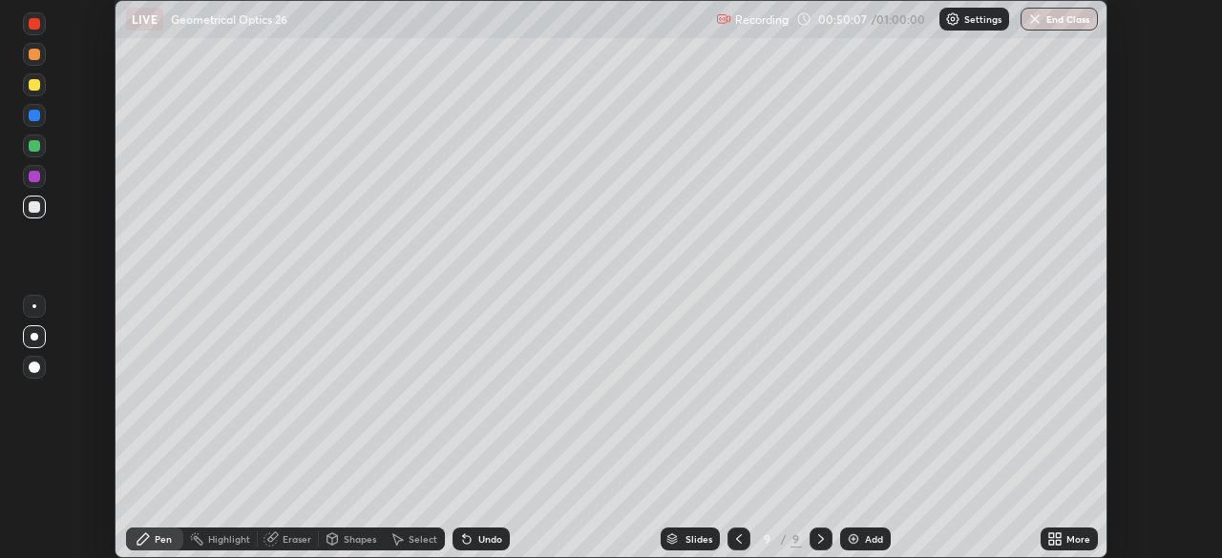
scroll to position [94911, 94248]
click at [1071, 15] on button "End Class" at bounding box center [1059, 19] width 77 height 23
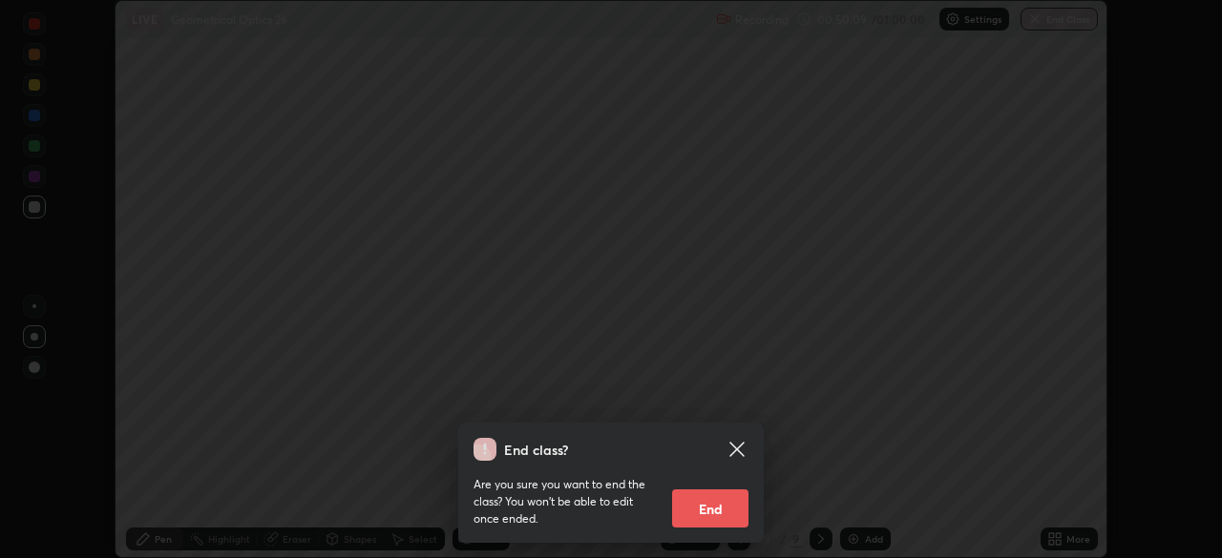
click at [709, 511] on button "End" at bounding box center [710, 509] width 76 height 38
